Goal: Task Accomplishment & Management: Manage account settings

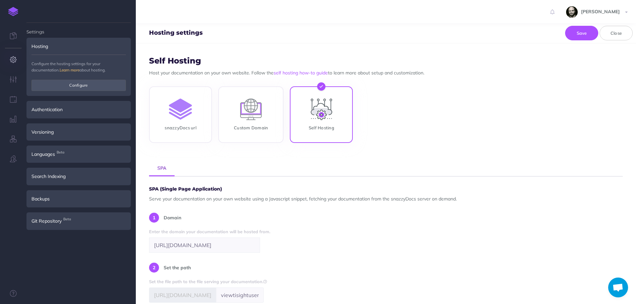
scroll to position [22, 0]
click at [15, 10] on img at bounding box center [13, 11] width 10 height 9
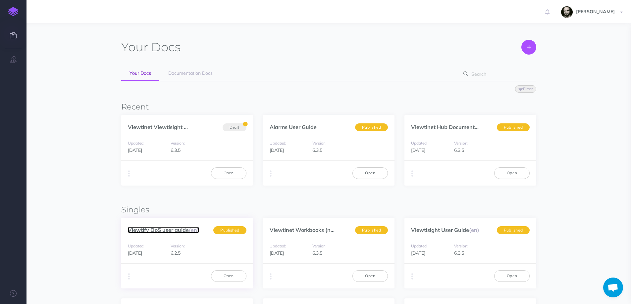
click at [167, 229] on link "Viewtify QoS user guide (en)" at bounding box center [163, 230] width 71 height 7
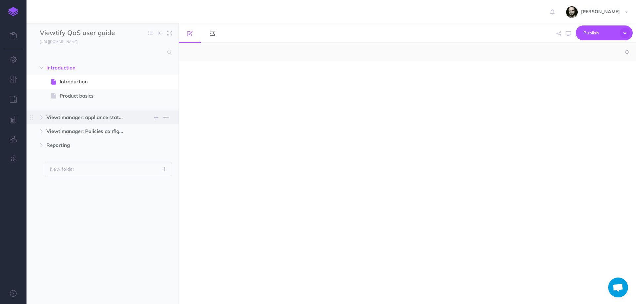
select select "null"
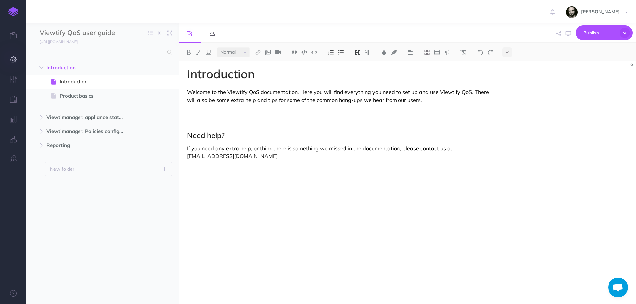
click at [13, 59] on icon "button" at bounding box center [13, 59] width 7 height 7
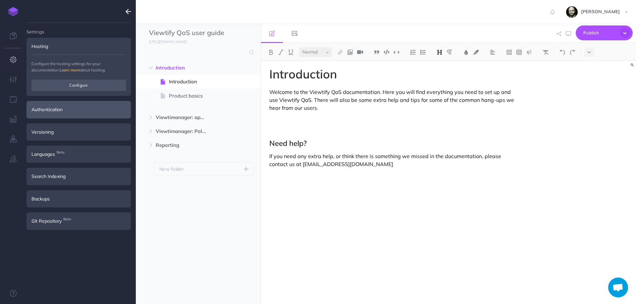
click at [71, 112] on div "Authentication" at bounding box center [78, 109] width 104 height 17
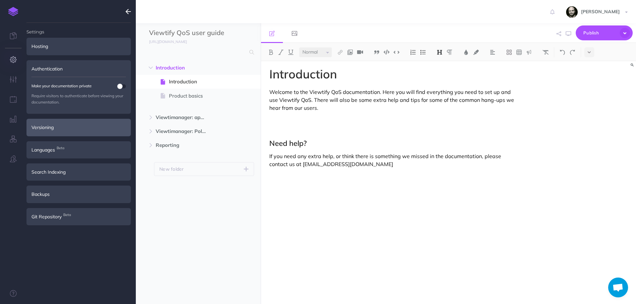
click at [72, 127] on div "Versioning" at bounding box center [78, 127] width 104 height 17
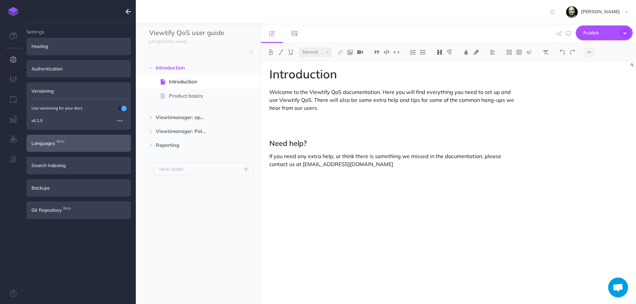
click at [71, 139] on div "Languages Beta" at bounding box center [78, 143] width 104 height 17
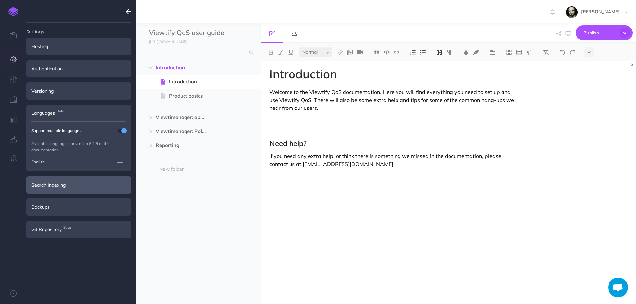
click at [79, 185] on div "Search Indexing" at bounding box center [78, 184] width 104 height 17
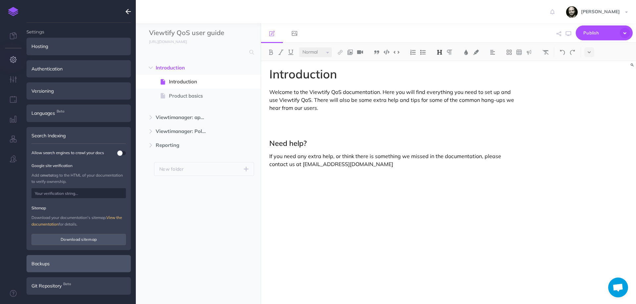
click at [69, 261] on div "Backups" at bounding box center [78, 263] width 104 height 17
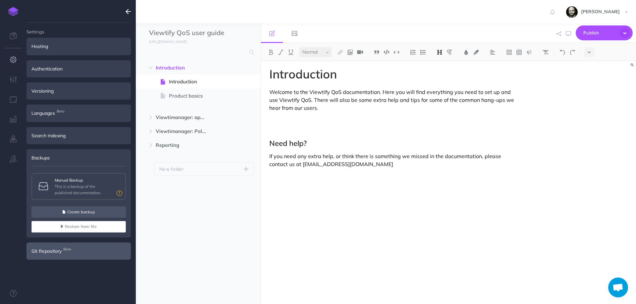
click at [67, 256] on div "Git Repository Beta" at bounding box center [78, 251] width 104 height 17
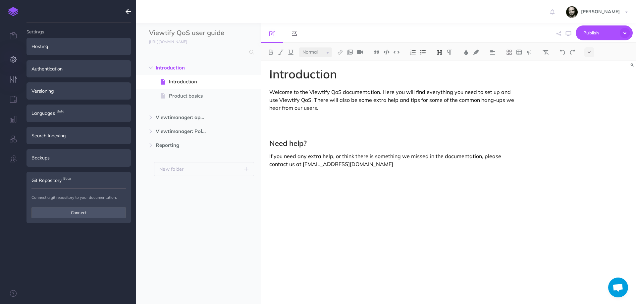
click at [13, 74] on button "button" at bounding box center [13, 80] width 26 height 20
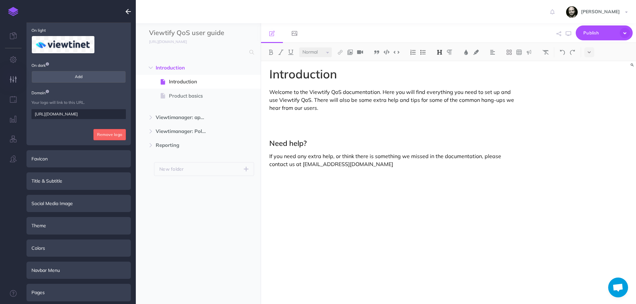
scroll to position [82, 0]
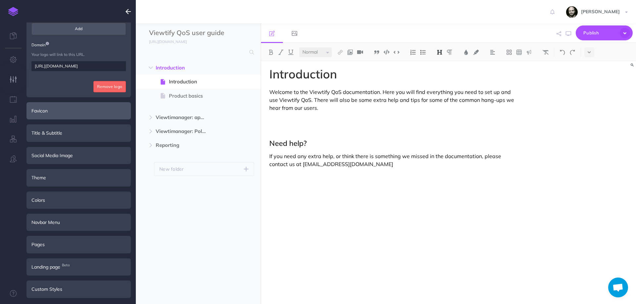
click at [65, 113] on div "Favicon" at bounding box center [78, 110] width 104 height 17
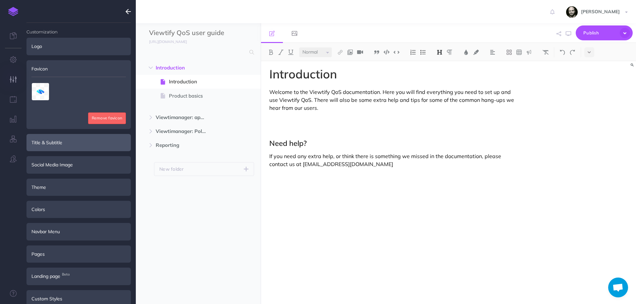
click at [63, 147] on div "Title & Subtitle" at bounding box center [78, 142] width 104 height 17
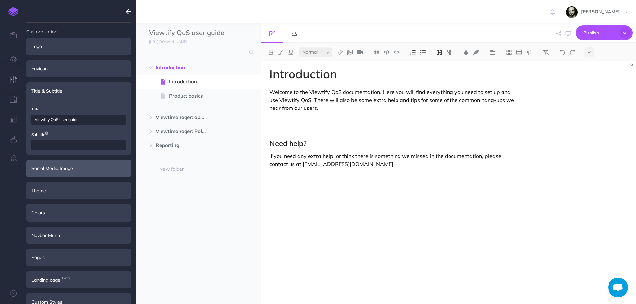
click at [60, 168] on div "Social Media Image" at bounding box center [78, 168] width 104 height 17
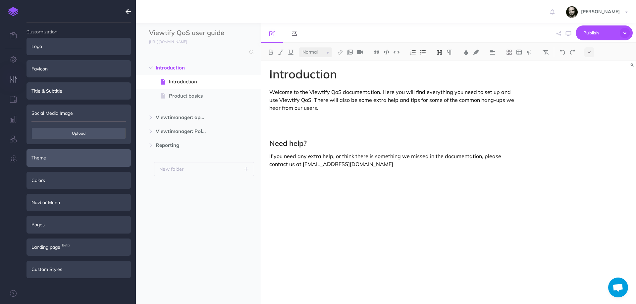
click at [61, 158] on div "Theme" at bounding box center [78, 157] width 104 height 17
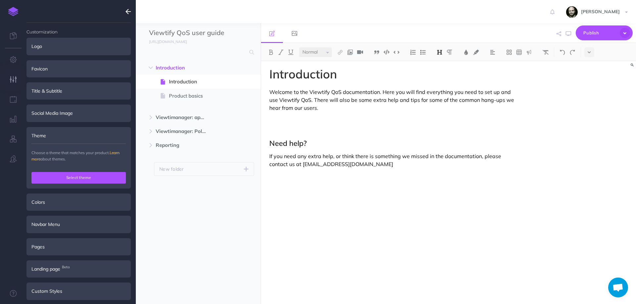
click at [70, 175] on button "Select theme" at bounding box center [78, 177] width 94 height 11
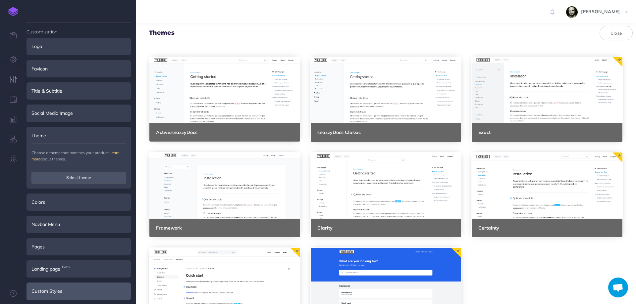
click at [77, 289] on div "Custom Styles" at bounding box center [78, 291] width 104 height 17
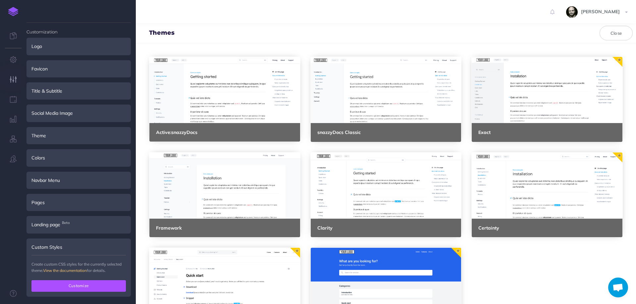
click at [76, 285] on button "Customize" at bounding box center [78, 285] width 94 height 11
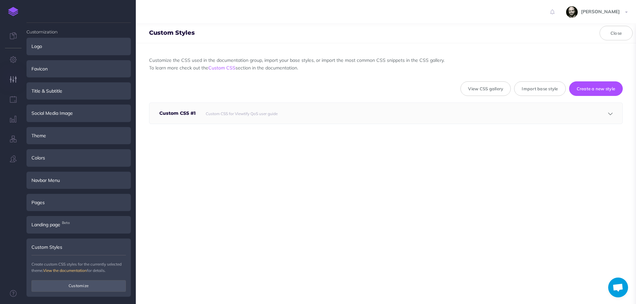
click at [425, 111] on div "Custom CSS for Viewtify QoS user guide" at bounding box center [382, 113] width 361 height 21
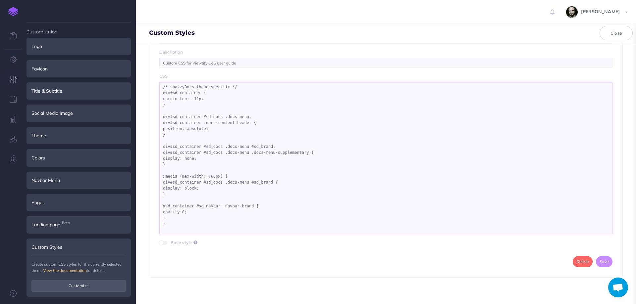
drag, startPoint x: 224, startPoint y: 223, endPoint x: 158, endPoint y: 83, distance: 154.1
click at [158, 83] on div "Name Custom CSS #1 Description Custom CSS for Viewtify QoS user guide CSS /* sn…" at bounding box center [385, 148] width 473 height 260
click at [16, 60] on icon "button" at bounding box center [13, 59] width 7 height 7
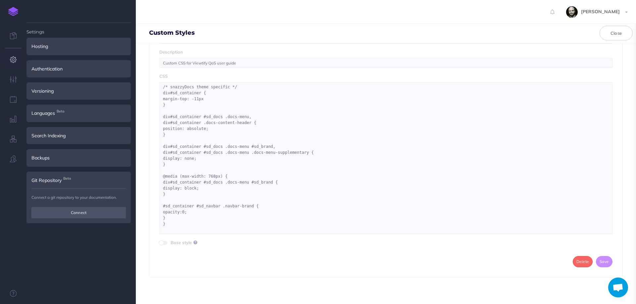
click at [14, 3] on link at bounding box center [13, 11] width 26 height 23
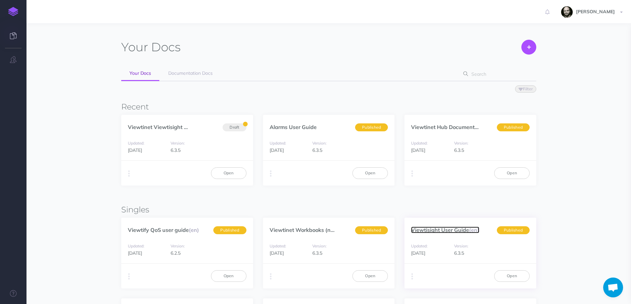
click at [459, 231] on link "Viewtisight User Guide (en)" at bounding box center [445, 230] width 68 height 7
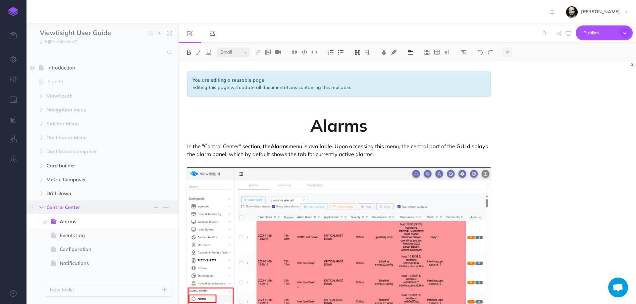
click at [43, 206] on icon "button" at bounding box center [41, 208] width 4 height 4
click at [12, 81] on icon "button" at bounding box center [13, 79] width 7 height 7
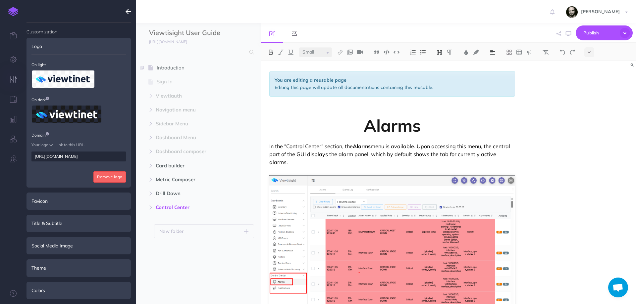
scroll to position [90, 0]
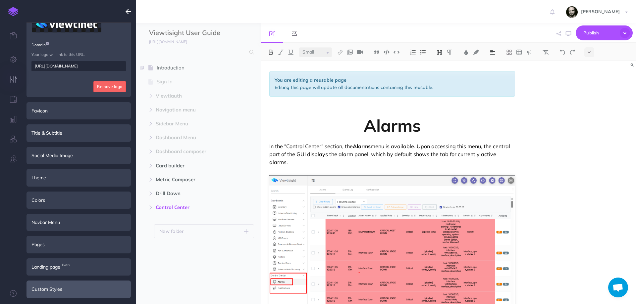
click at [69, 290] on div "Custom Styles" at bounding box center [78, 289] width 104 height 17
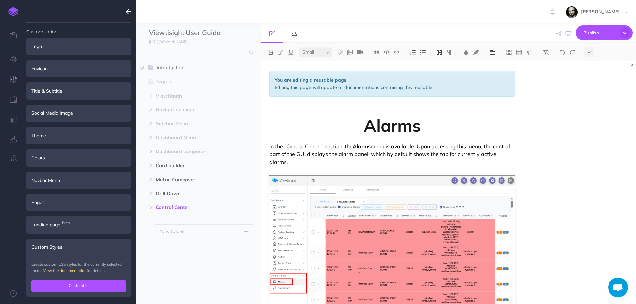
click at [79, 291] on button "Customize" at bounding box center [78, 285] width 94 height 11
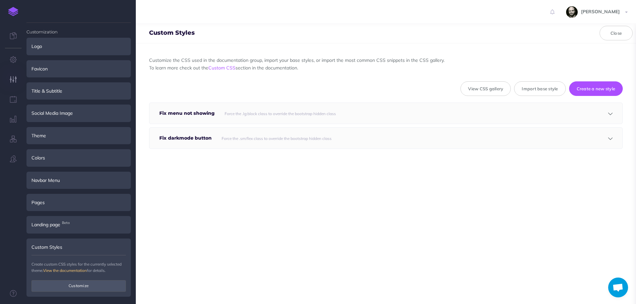
click at [265, 136] on small "Force the .sm:flex class to override the bootstrap hidden class" at bounding box center [276, 138] width 110 height 5
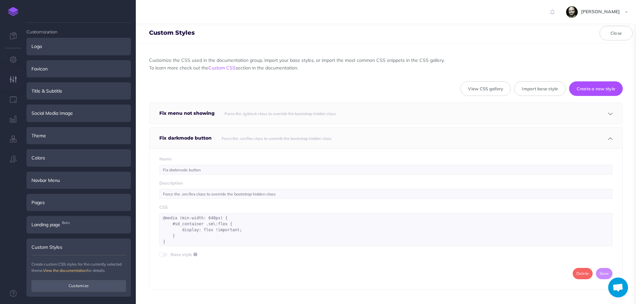
click at [243, 139] on small "Force the .sm:flex class to override the bootstrap hidden class" at bounding box center [276, 138] width 110 height 5
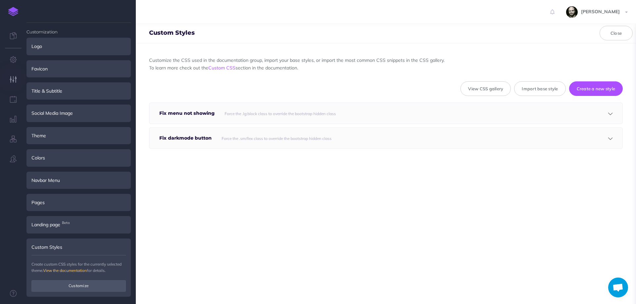
click at [238, 120] on div "Force the .lg:block class to override the bootstrap hidden class" at bounding box center [392, 113] width 342 height 21
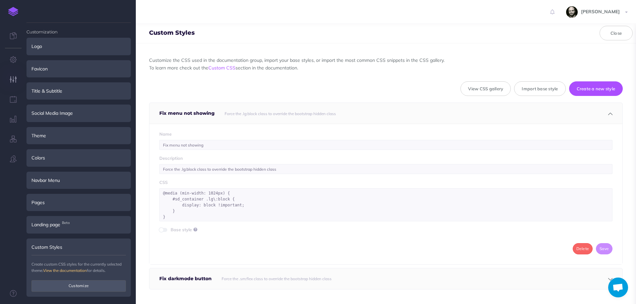
click at [238, 120] on div "Force the .lg:block class to override the bootstrap hidden class" at bounding box center [392, 113] width 342 height 21
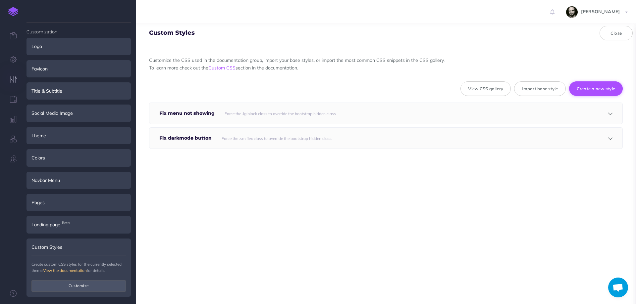
click at [582, 91] on button "Create a new style" at bounding box center [596, 88] width 54 height 15
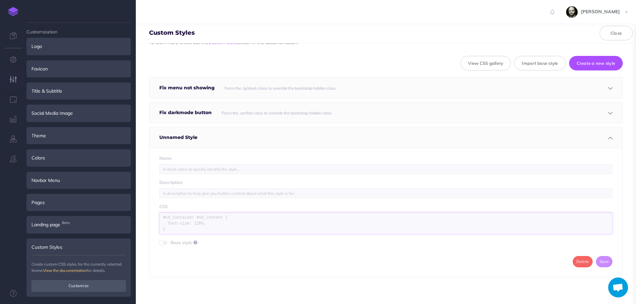
click at [208, 222] on textarea at bounding box center [385, 224] width 453 height 22
paste textarea "/* snazzyDocs theme specific */ div#sd_container { margin-top: -11px } div#sd_c…"
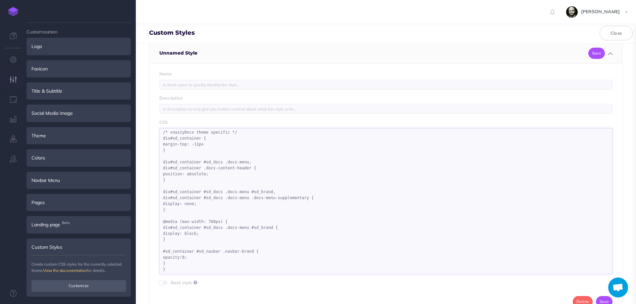
scroll to position [150, 0]
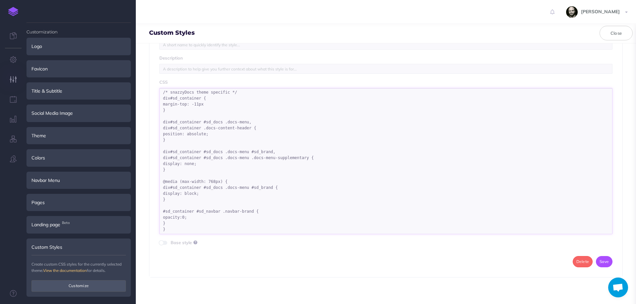
type textarea "/* snazzyDocs theme specific */ div#sd_container { margin-top: -11px } div#sd_c…"
click at [184, 46] on input "text" at bounding box center [385, 45] width 453 height 10
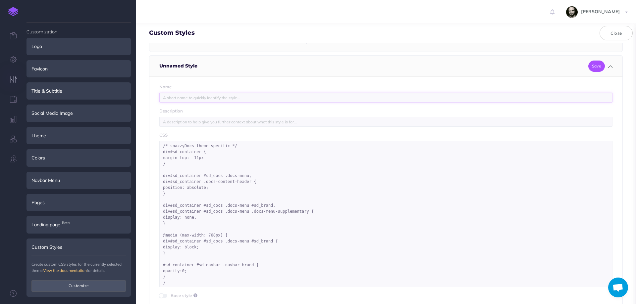
scroll to position [62, 0]
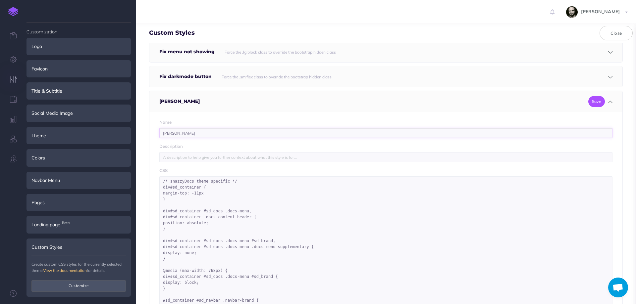
type input "roger"
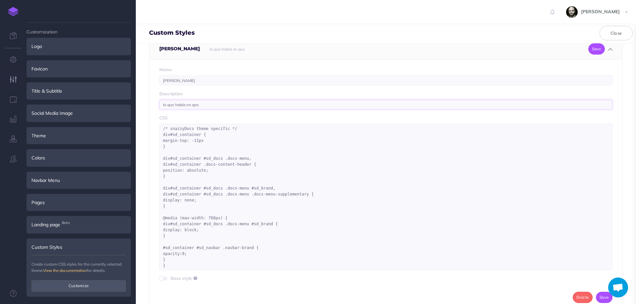
scroll to position [150, 0]
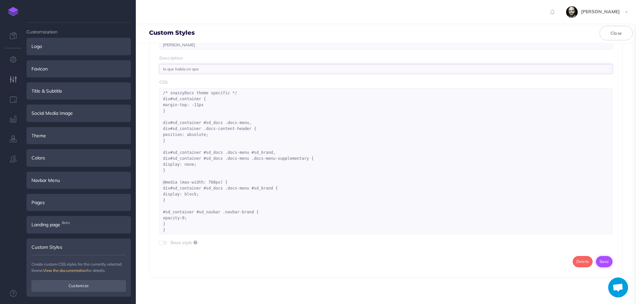
type input "lo que había en qos"
click at [598, 258] on button "Save" at bounding box center [603, 261] width 17 height 11
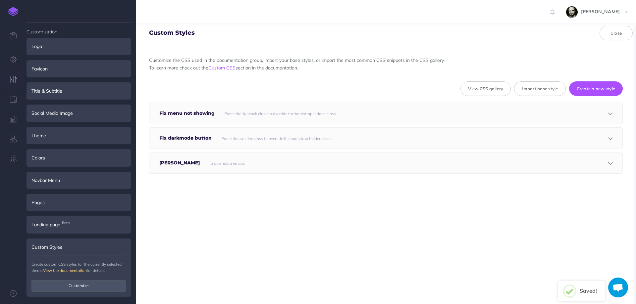
scroll to position [0, 0]
click at [49, 135] on div "Theme" at bounding box center [78, 135] width 104 height 17
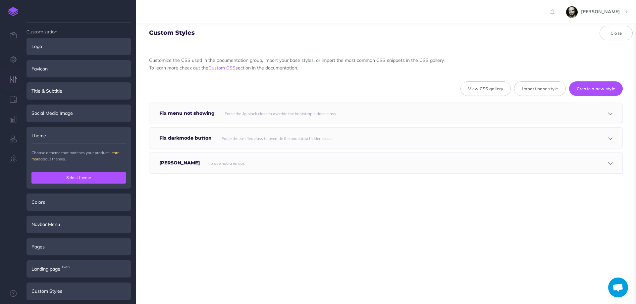
click at [76, 179] on button "Select theme" at bounding box center [78, 177] width 94 height 11
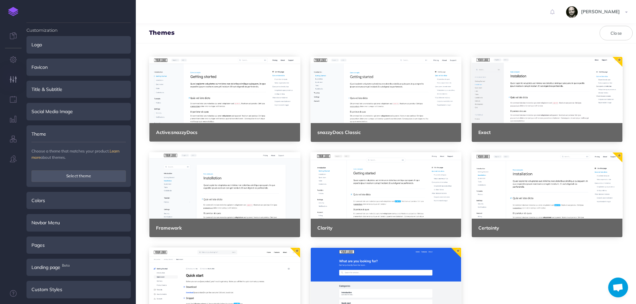
scroll to position [2, 0]
click at [12, 11] on img at bounding box center [13, 11] width 10 height 9
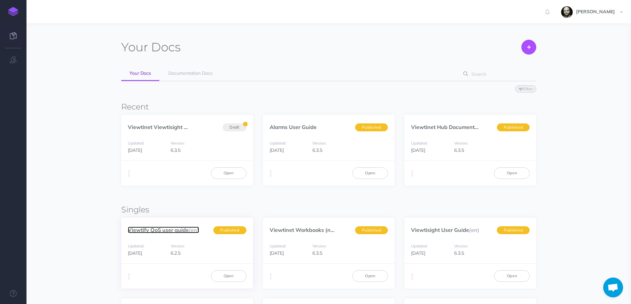
click at [162, 231] on link "Viewtify QoS user guide (en)" at bounding box center [163, 230] width 71 height 7
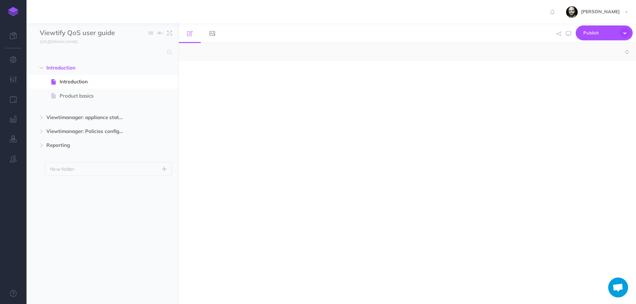
select select "null"
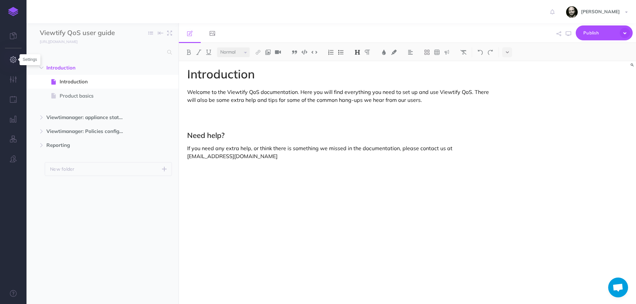
click at [14, 62] on icon "button" at bounding box center [13, 59] width 7 height 7
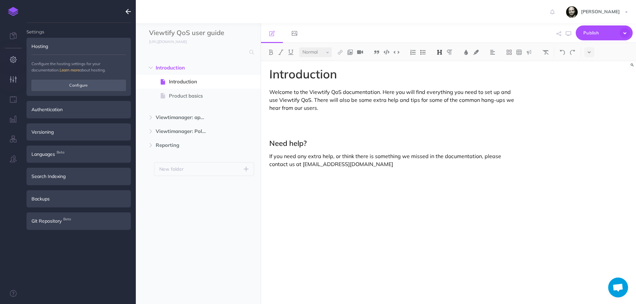
click at [18, 75] on button "button" at bounding box center [13, 80] width 26 height 20
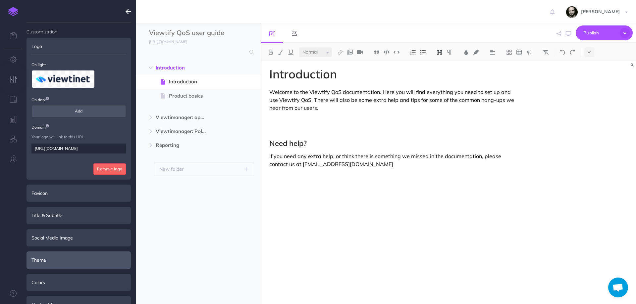
click at [70, 258] on div "Theme" at bounding box center [78, 260] width 104 height 17
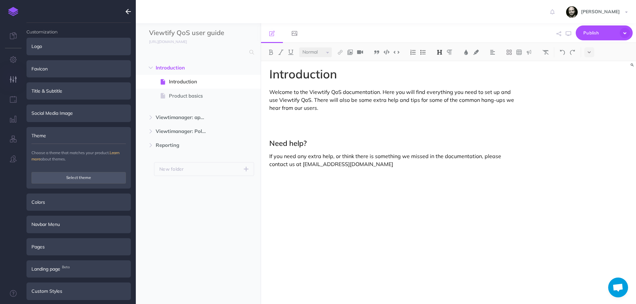
click at [55, 185] on li "Theme Choose a theme that matches your product. Learn more about themes. Select…" at bounding box center [78, 158] width 104 height 62
click at [56, 178] on button "Select theme" at bounding box center [78, 177] width 94 height 11
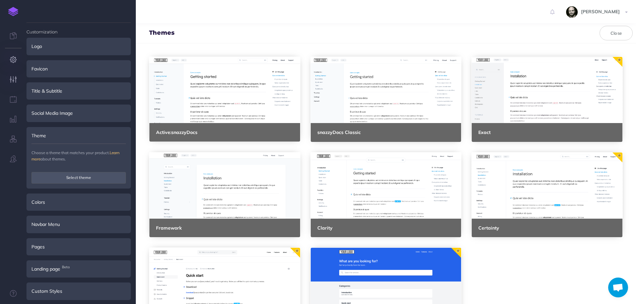
click at [16, 60] on icon "button" at bounding box center [13, 59] width 7 height 7
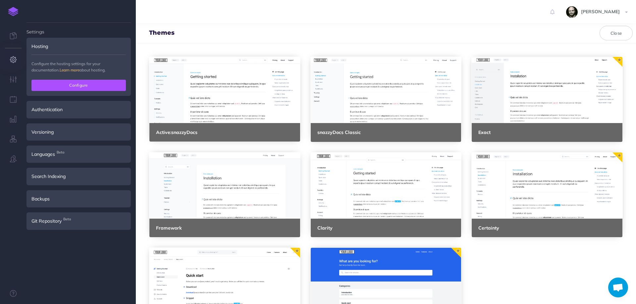
click at [80, 81] on button "Configure" at bounding box center [78, 85] width 94 height 11
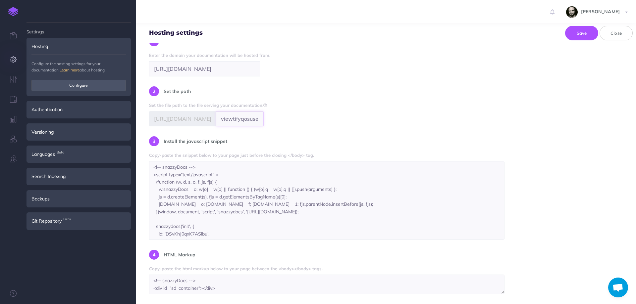
scroll to position [0, 9]
drag, startPoint x: 221, startPoint y: 119, endPoint x: 360, endPoint y: 119, distance: 138.7
click at [360, 119] on div "SPA (Single Page Application) Serve your documentation on your own website usin…" at bounding box center [385, 152] width 473 height 284
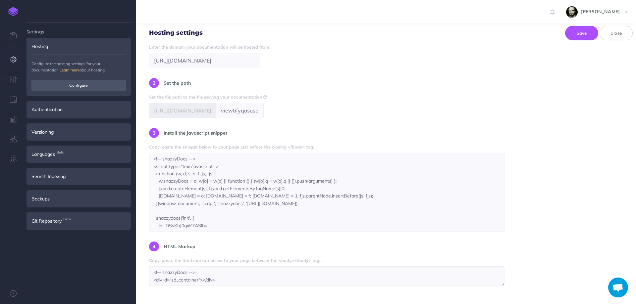
scroll to position [22, 0]
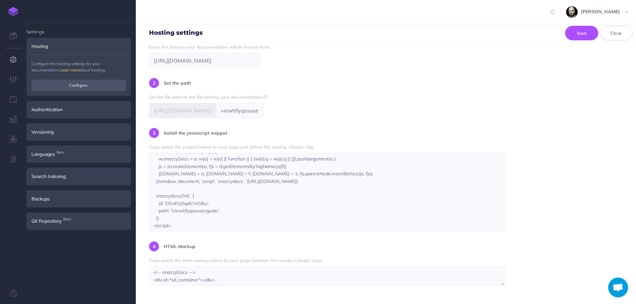
click at [11, 13] on img at bounding box center [13, 11] width 10 height 9
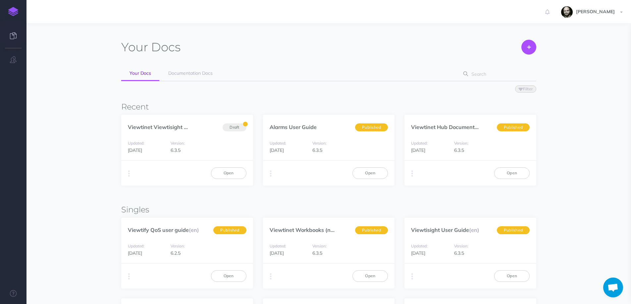
click at [493, 71] on input "text" at bounding box center [497, 74] width 57 height 12
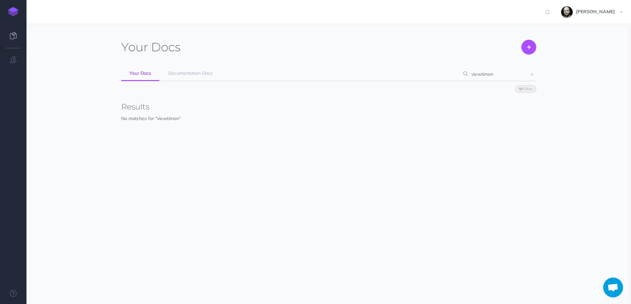
type input "viewtimon"
click at [10, 9] on img at bounding box center [13, 11] width 10 height 9
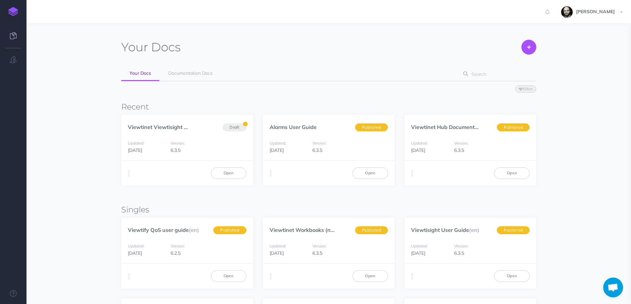
click at [11, 9] on img at bounding box center [13, 11] width 10 height 9
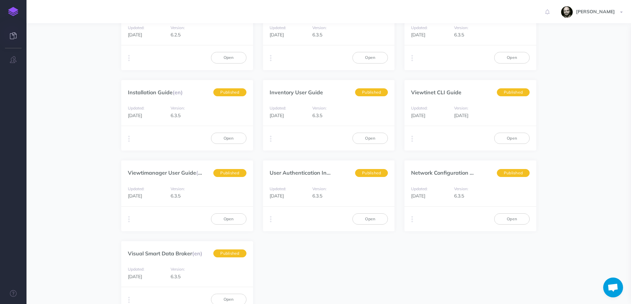
scroll to position [221, 0]
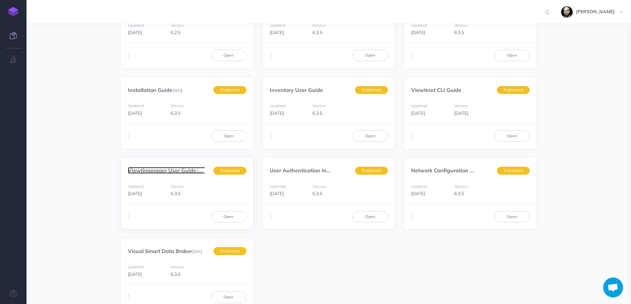
click at [136, 170] on link "Viewtimanager User Guide (en)" at bounding box center [167, 170] width 78 height 7
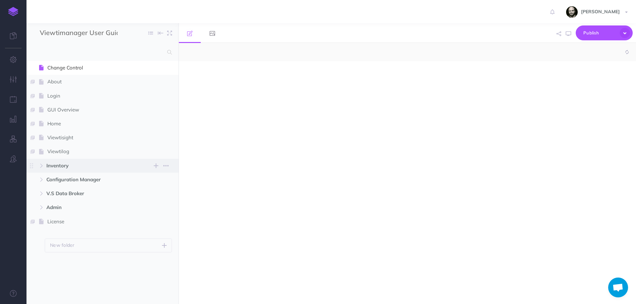
select select "null"
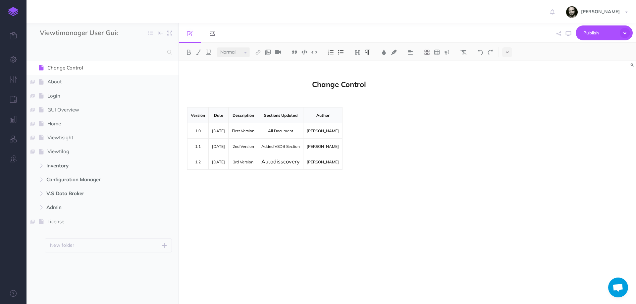
click at [12, 11] on img at bounding box center [13, 11] width 10 height 9
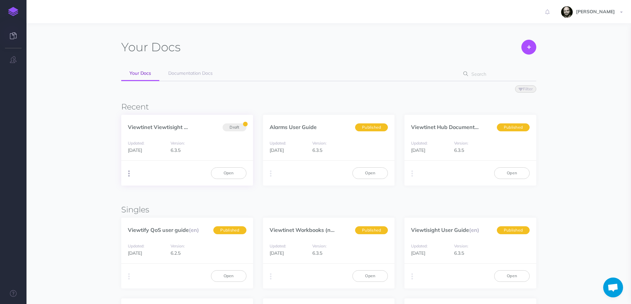
click at [130, 174] on button "button" at bounding box center [129, 174] width 6 height 10
click at [74, 188] on div "Your Docs Create Import Your Docs Documentation Docs Filter Status Published Dr…" at bounding box center [329, 291] width 510 height 517
click at [13, 5] on link at bounding box center [13, 11] width 26 height 23
click at [12, 11] on img at bounding box center [13, 11] width 10 height 9
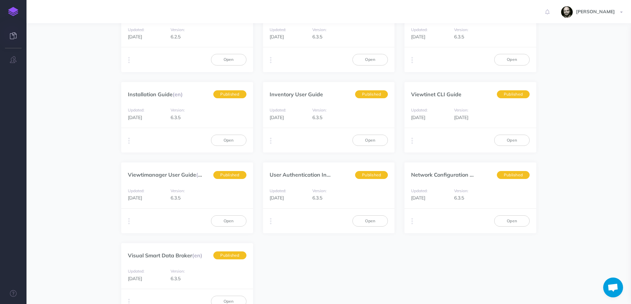
scroll to position [221, 0]
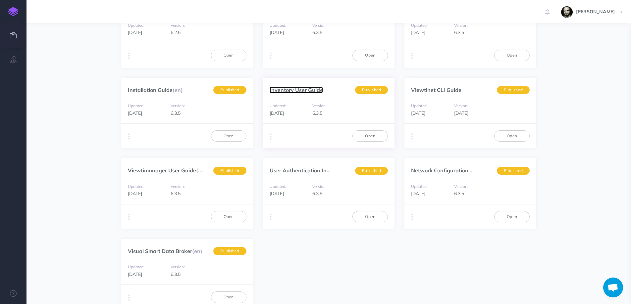
click at [297, 89] on link "Inventory User Guide" at bounding box center [295, 90] width 53 height 7
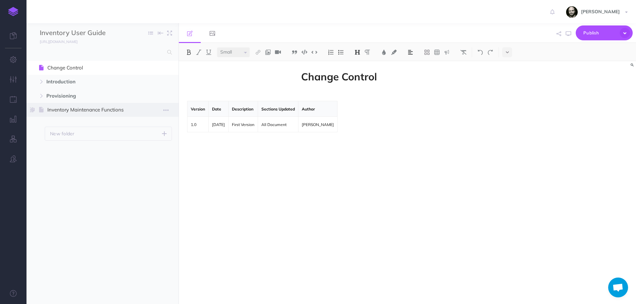
click at [62, 110] on span "Inventory Maintenance Functions" at bounding box center [92, 110] width 91 height 8
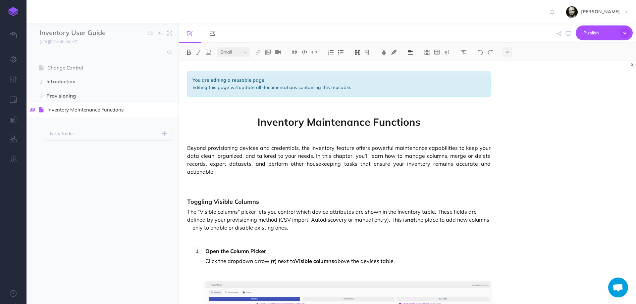
click at [13, 13] on img at bounding box center [13, 11] width 10 height 9
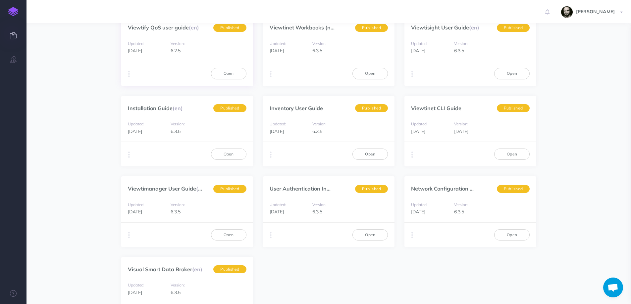
scroll to position [309, 0]
